Goal: Find specific page/section: Find specific page/section

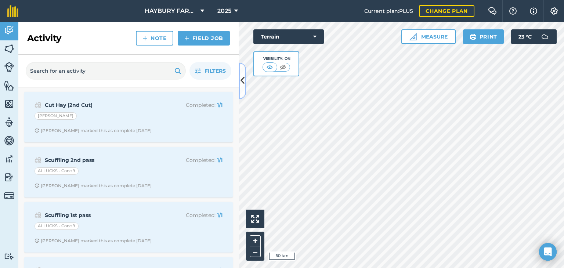
click at [244, 77] on icon at bounding box center [243, 81] width 4 height 13
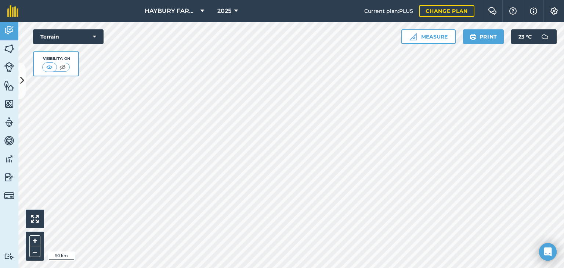
click at [137, 0] on html "HAYBURY FARMS INC 2025 Current plan : PLUS Change plan Farm Chat Help Info Sett…" at bounding box center [282, 134] width 564 height 268
click at [40, 239] on button "+" at bounding box center [34, 241] width 11 height 11
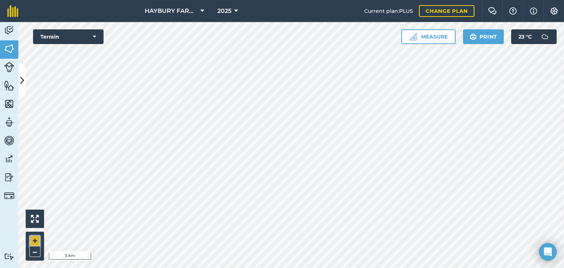
click at [34, 238] on button "+" at bounding box center [34, 241] width 11 height 11
click at [72, 34] on button "Terrain" at bounding box center [68, 36] width 71 height 15
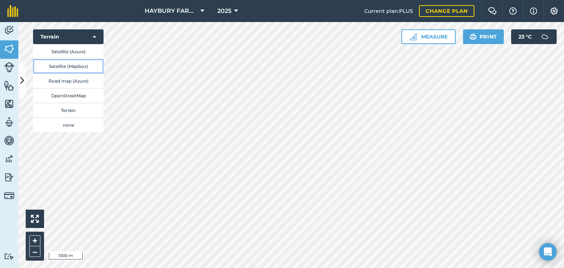
click at [72, 69] on button "Satellite (Mapbox)" at bounding box center [68, 66] width 71 height 15
